Goal: Task Accomplishment & Management: Manage account settings

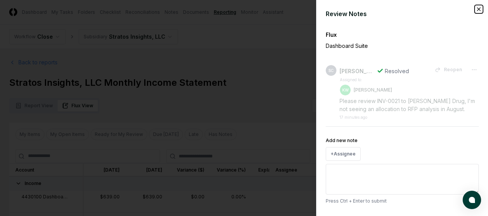
click at [477, 8] on icon "button" at bounding box center [478, 9] width 3 height 3
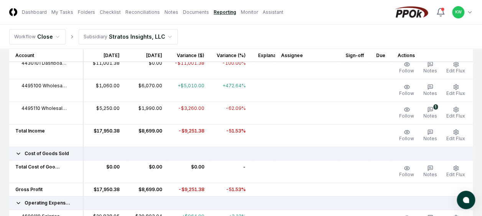
scroll to position [184, 0]
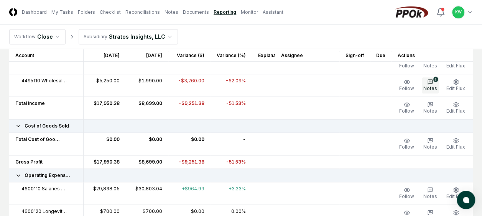
click at [429, 82] on icon "button" at bounding box center [430, 82] width 3 height 0
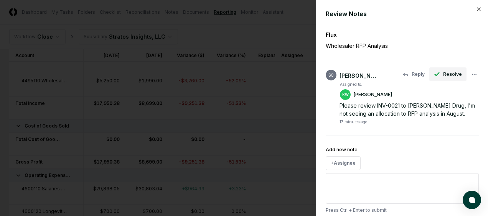
click at [443, 75] on span "Resolve" at bounding box center [452, 74] width 19 height 7
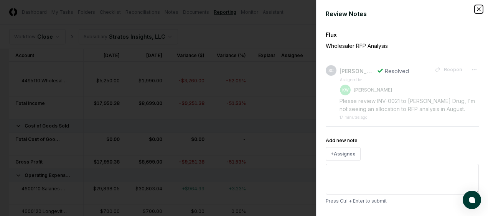
click at [475, 9] on icon "button" at bounding box center [478, 9] width 6 height 6
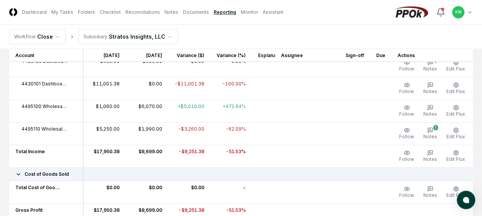
scroll to position [107, 0]
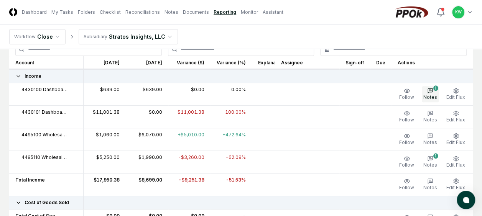
click at [432, 89] on icon "button" at bounding box center [430, 91] width 6 height 6
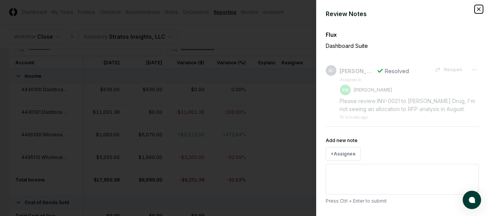
click at [477, 10] on icon "button" at bounding box center [478, 9] width 3 height 3
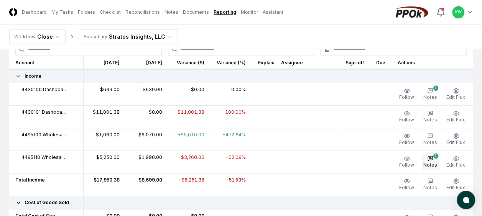
click at [426, 158] on button "1 Notes" at bounding box center [430, 162] width 17 height 16
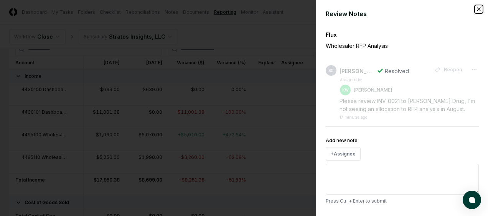
click at [475, 7] on icon "button" at bounding box center [478, 9] width 6 height 6
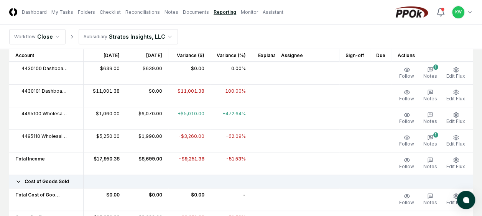
scroll to position [129, 0]
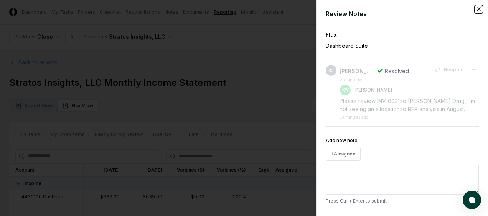
click at [475, 9] on icon "button" at bounding box center [478, 9] width 6 height 6
click at [475, 8] on icon "button" at bounding box center [478, 9] width 6 height 6
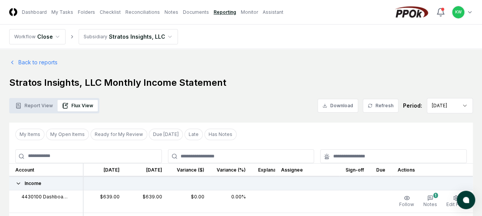
click at [339, 26] on nav "Workflow Close Subsidiary Stratos Insights, LLC" at bounding box center [241, 37] width 482 height 25
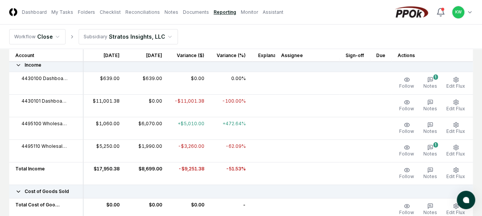
scroll to position [123, 0]
